Goal: Task Accomplishment & Management: Use online tool/utility

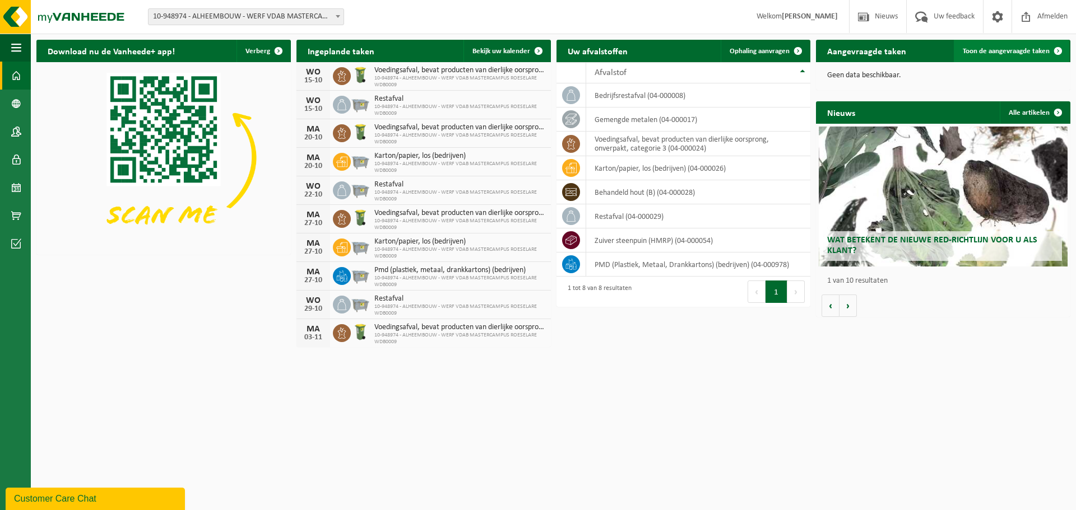
click at [1035, 56] on link "Toon de aangevraagde taken" at bounding box center [1010, 51] width 115 height 22
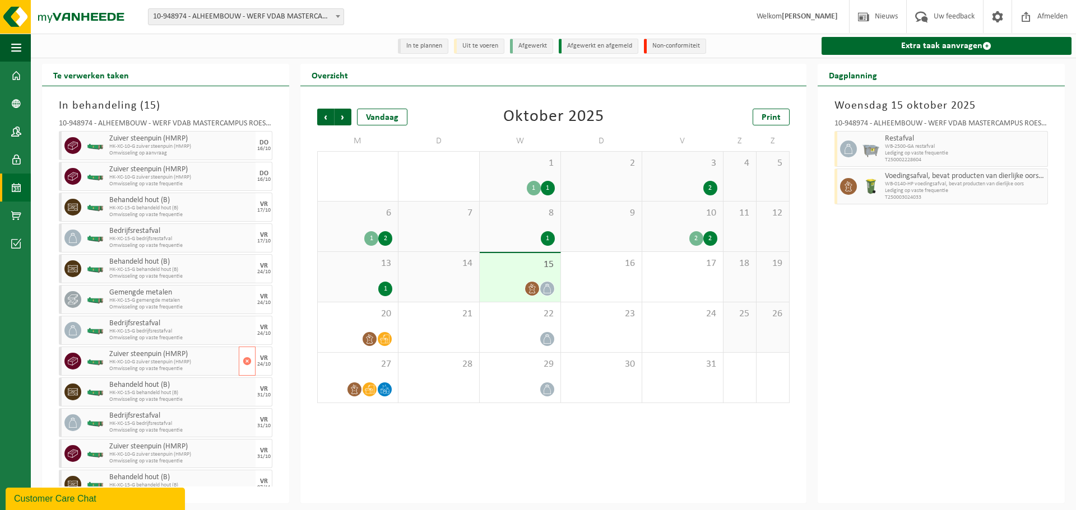
scroll to position [106, 0]
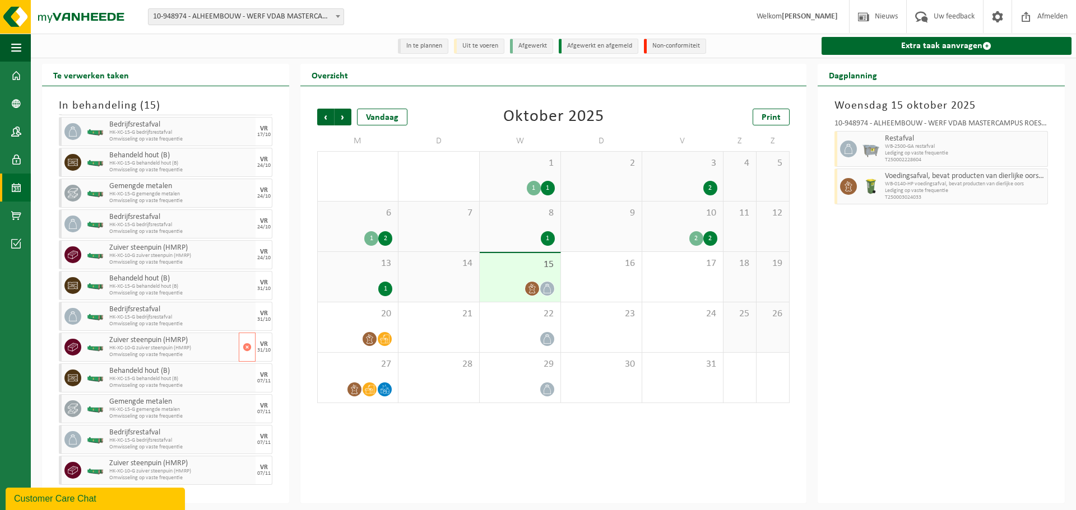
click at [147, 350] on span "HK-XC-10-G zuiver steenpuin (HMRP)" at bounding box center [172, 348] width 127 height 7
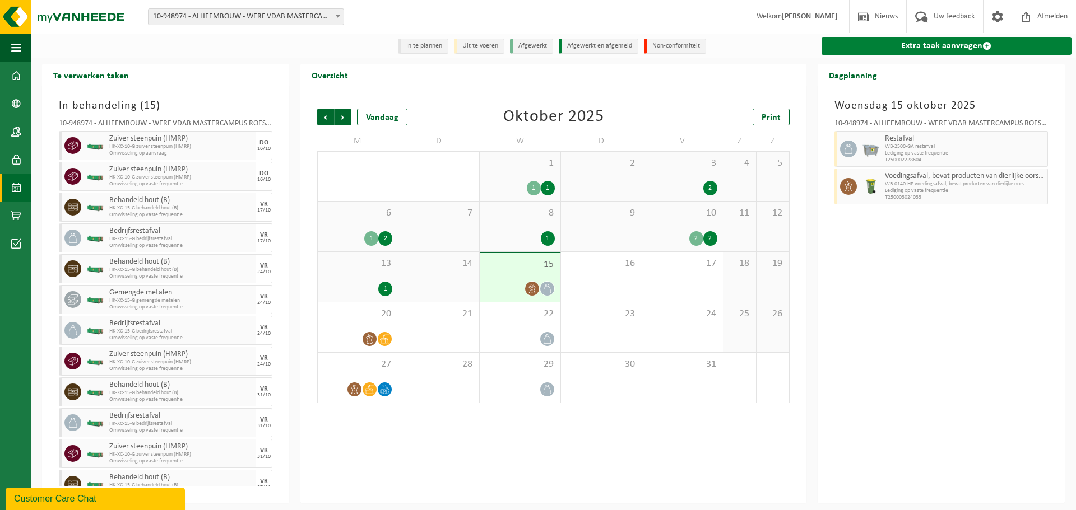
click at [908, 44] on link "Extra taak aanvragen" at bounding box center [946, 46] width 250 height 18
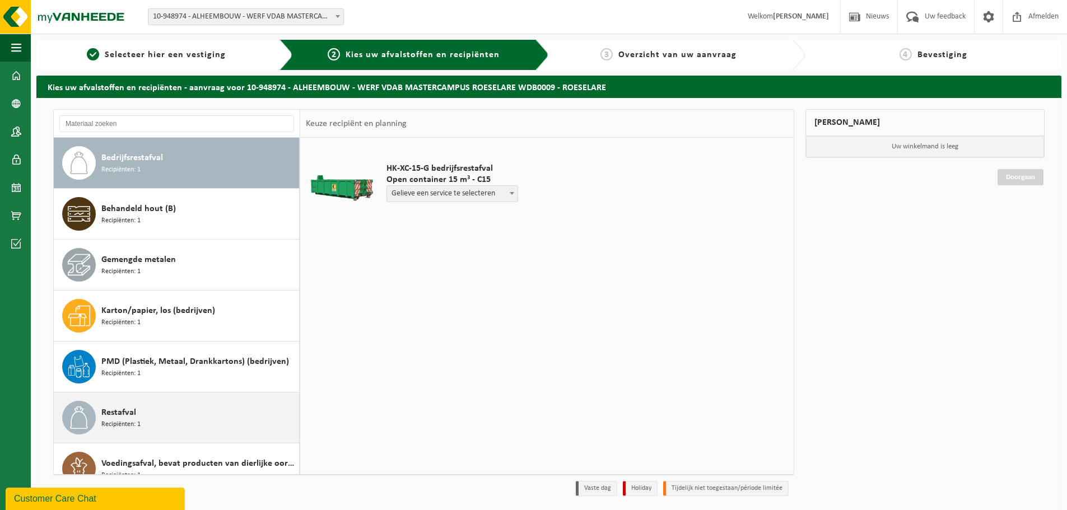
scroll to position [71, 0]
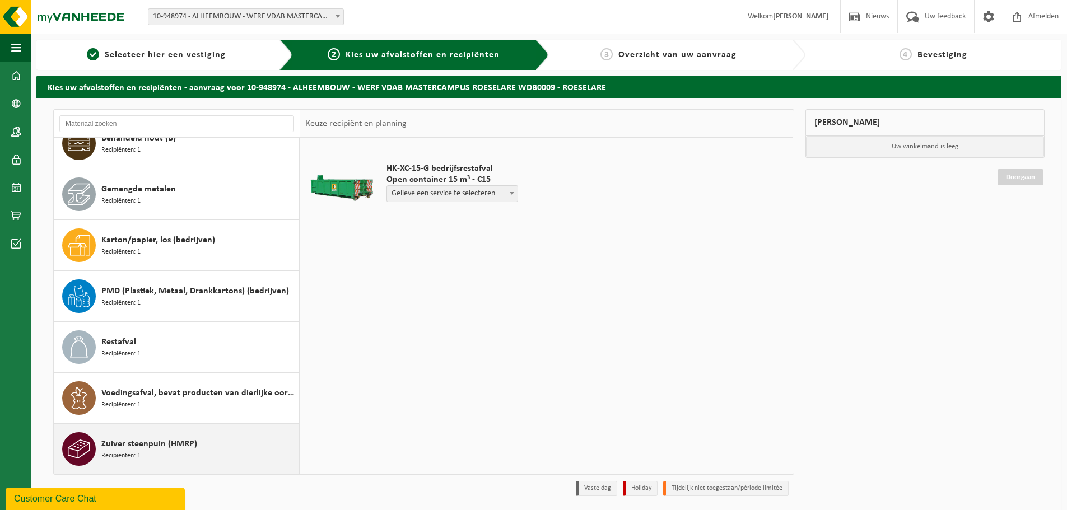
click at [207, 441] on div "Zuiver steenpuin (HMRP) Recipiënten: 1" at bounding box center [198, 449] width 195 height 34
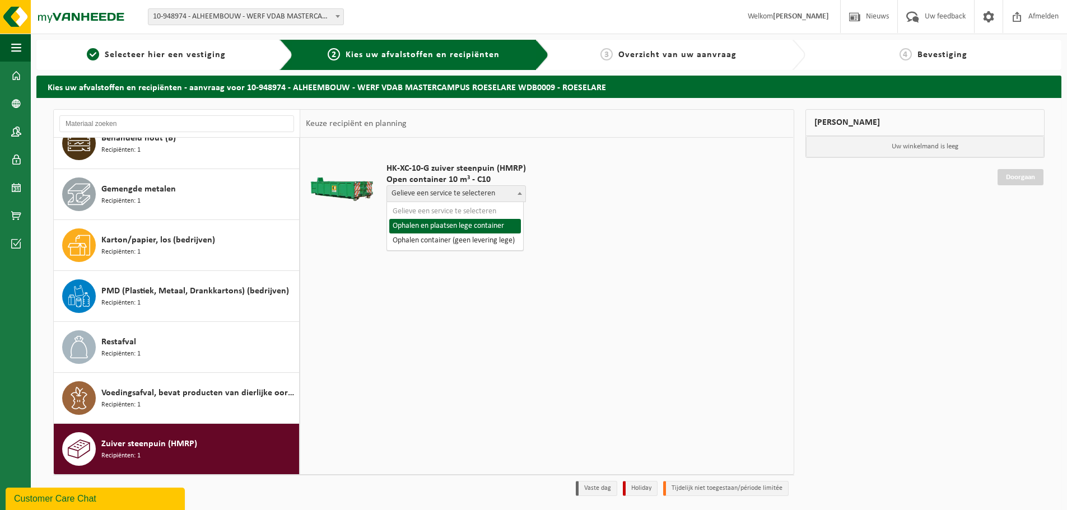
click at [517, 195] on span at bounding box center [519, 193] width 11 height 15
select select "P2PL-VEL-093964_HK-XC-10-GN-00_04-000054_46"
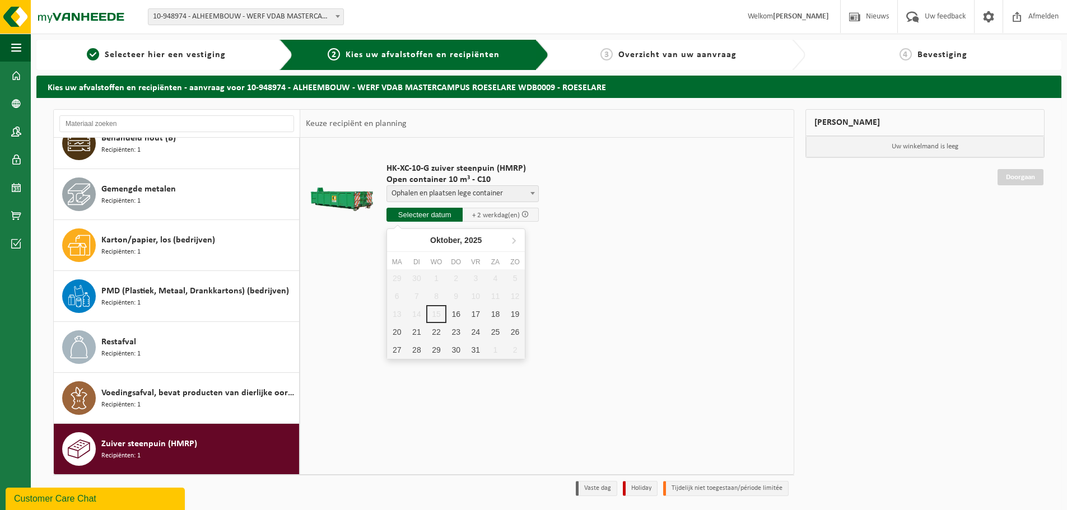
click at [440, 215] on input "text" at bounding box center [425, 215] width 76 height 14
click at [472, 314] on div "17" at bounding box center [476, 314] width 20 height 18
type input "Van 2025-10-17"
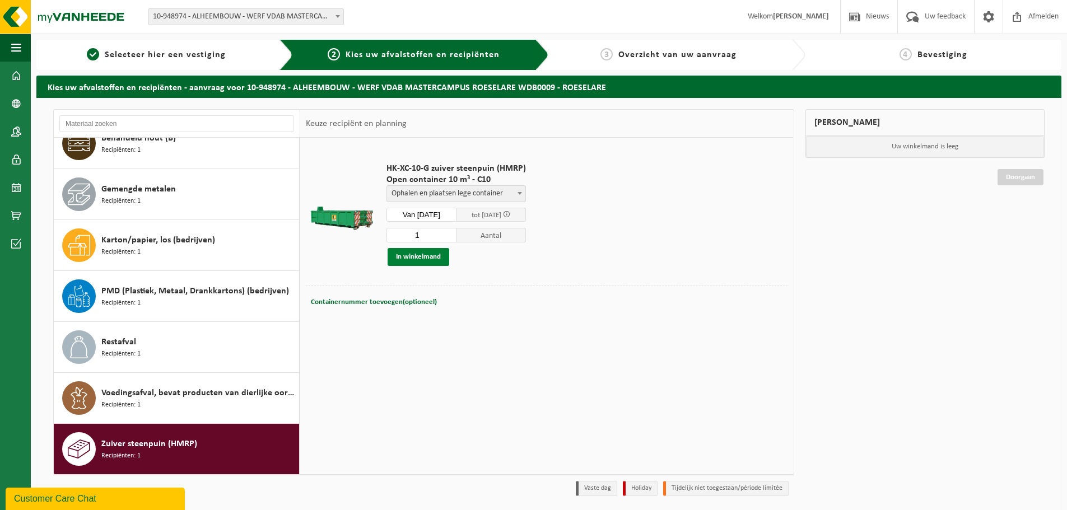
click at [425, 260] on button "In winkelmand" at bounding box center [419, 257] width 62 height 18
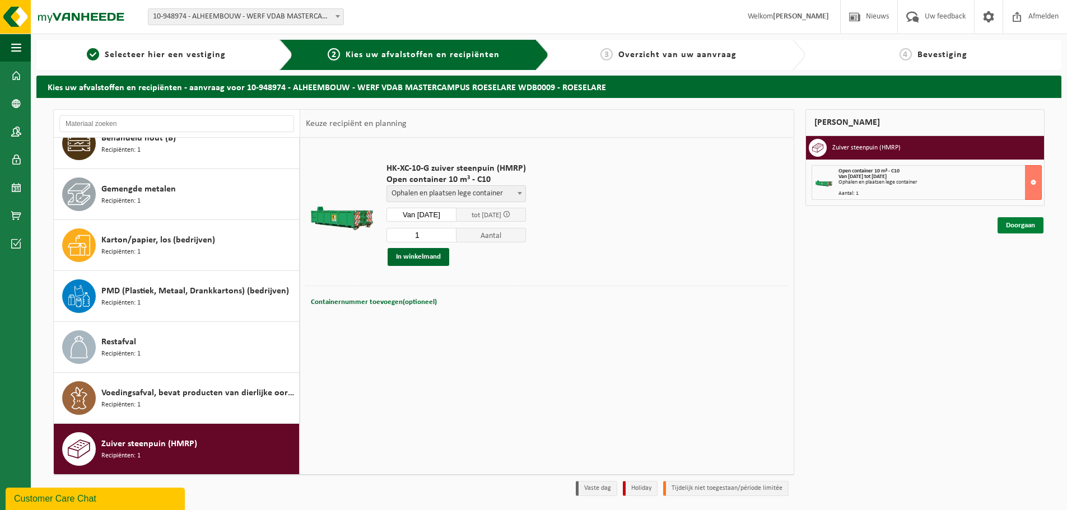
click at [1040, 224] on link "Doorgaan" at bounding box center [1021, 225] width 46 height 16
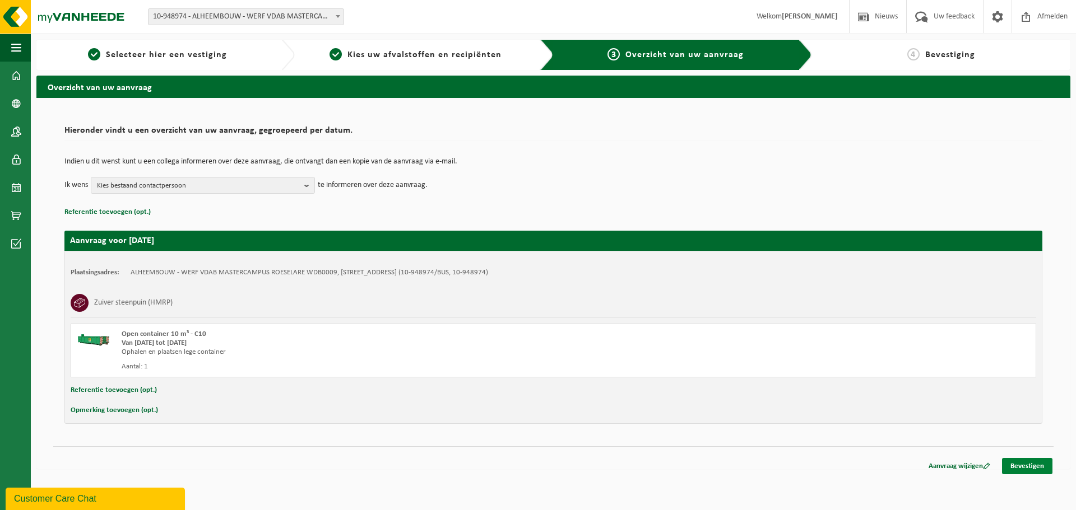
click at [1039, 470] on link "Bevestigen" at bounding box center [1027, 466] width 50 height 16
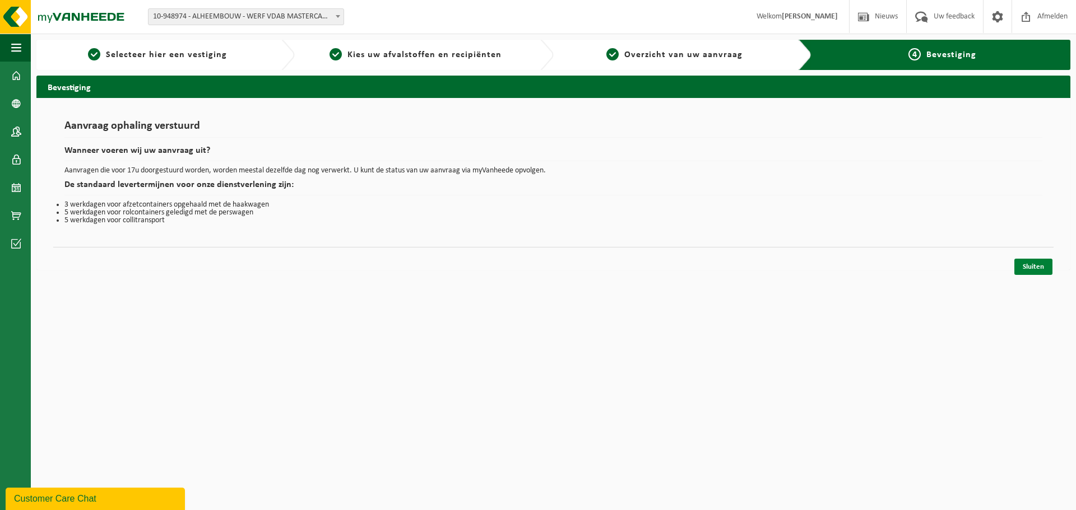
click at [1046, 272] on link "Sluiten" at bounding box center [1033, 267] width 38 height 16
